Goal: Find specific page/section: Find specific page/section

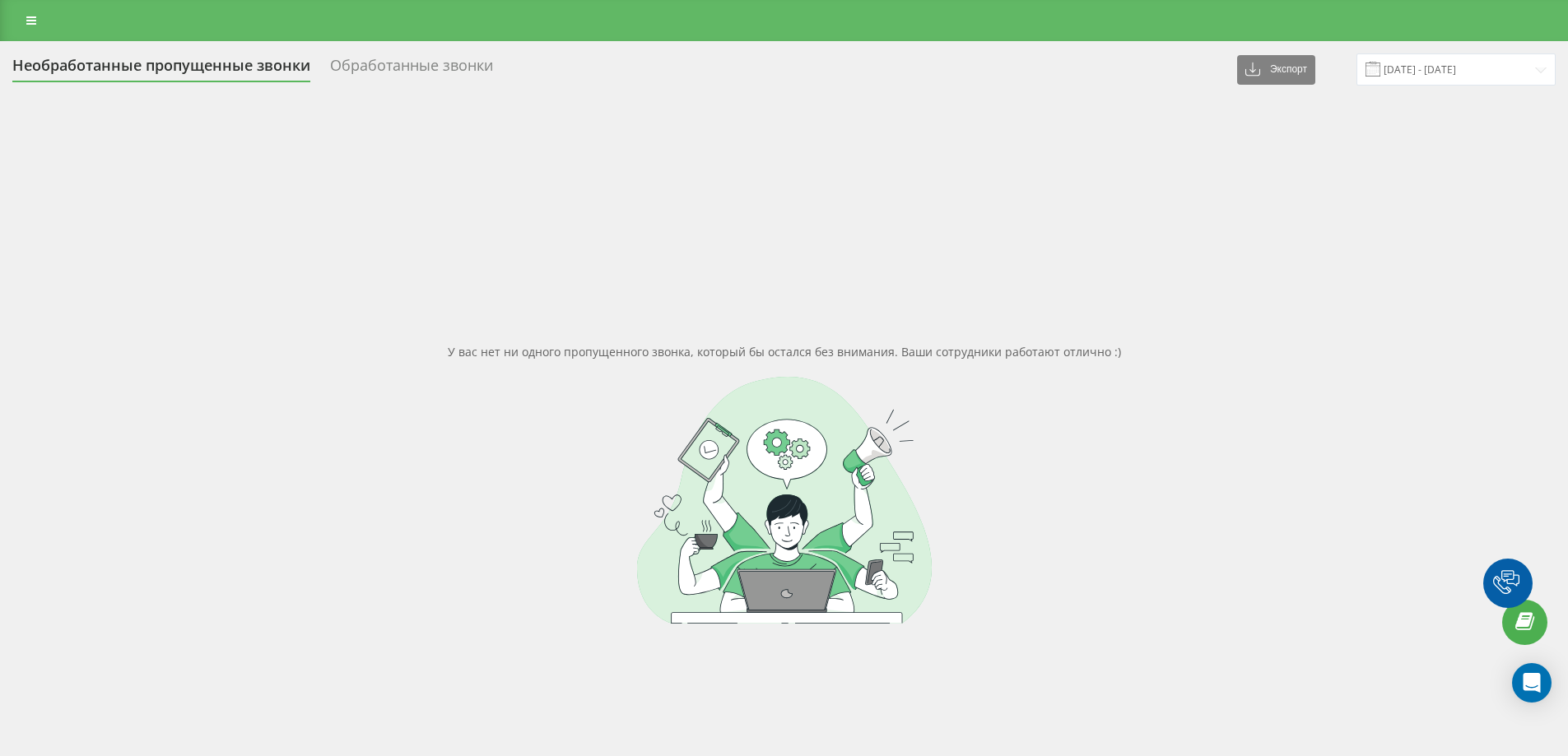
click at [40, 25] on link at bounding box center [31, 21] width 30 height 23
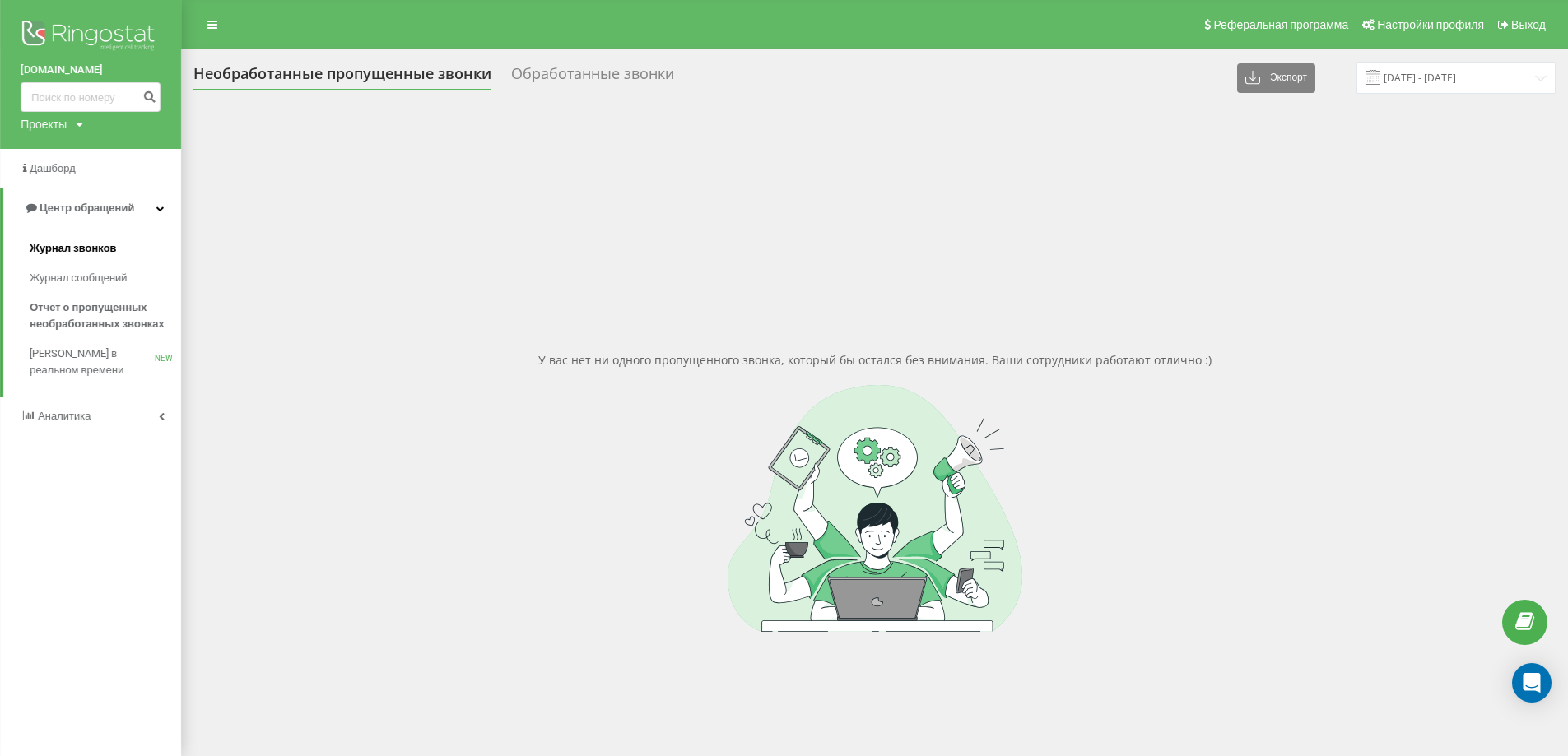
click at [81, 254] on span "Журнал звонков" at bounding box center [73, 248] width 87 height 16
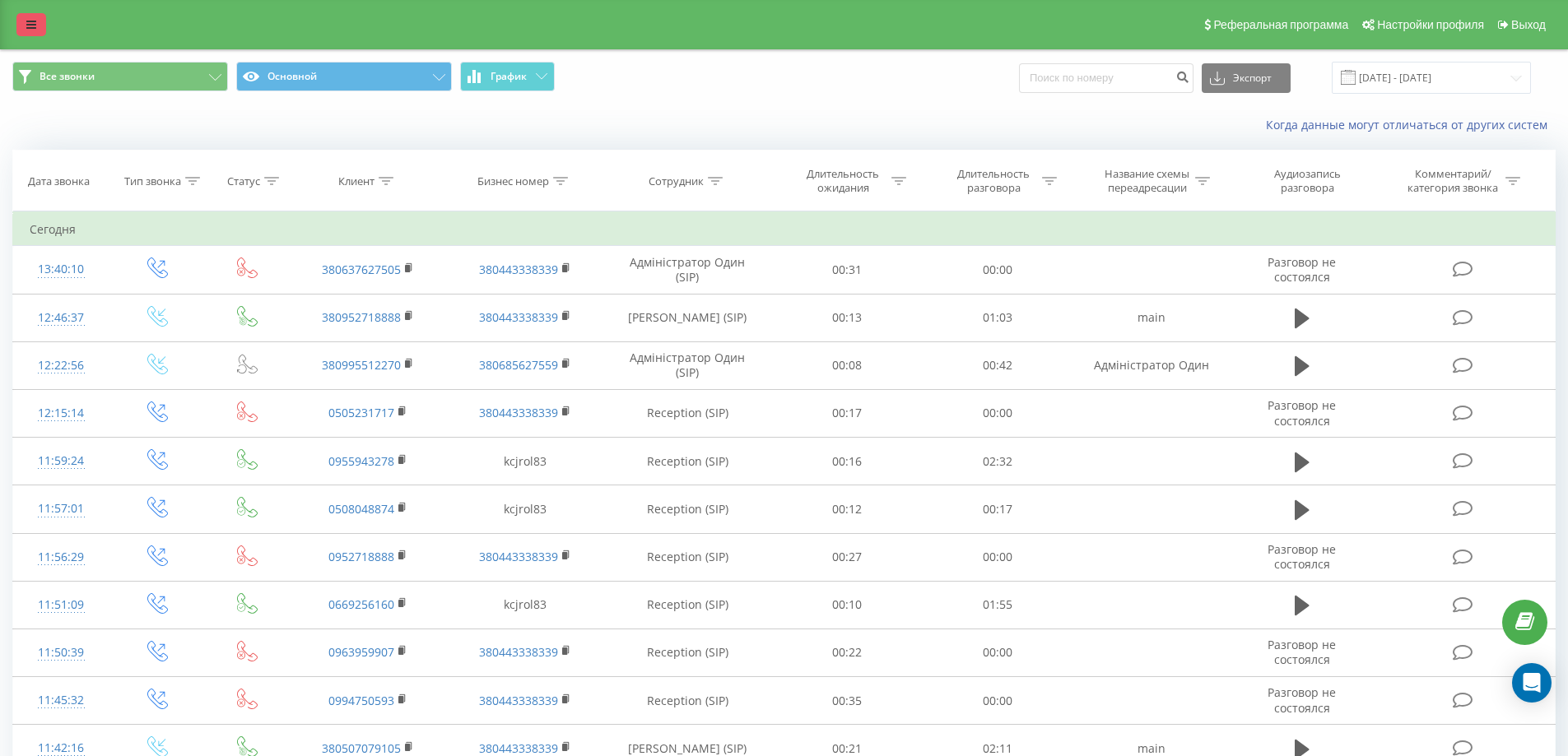
click at [16, 27] on div "Реферальная программа Настройки профиля Выход" at bounding box center [784, 24] width 1568 height 50
